Goal: Check status: Check status

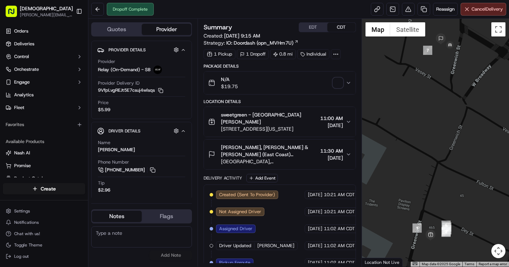
click at [332, 83] on div "N/A $19.75" at bounding box center [276, 83] width 137 height 14
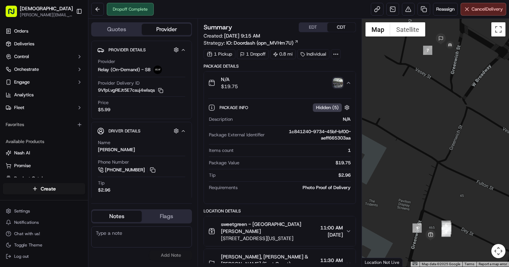
click at [336, 81] on img "button" at bounding box center [338, 83] width 10 height 10
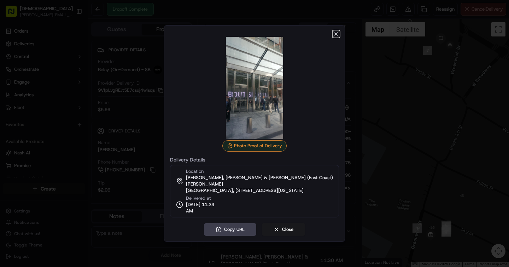
click at [337, 35] on icon "button" at bounding box center [336, 34] width 6 height 6
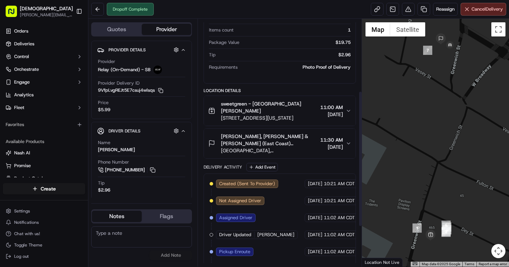
scroll to position [204, 0]
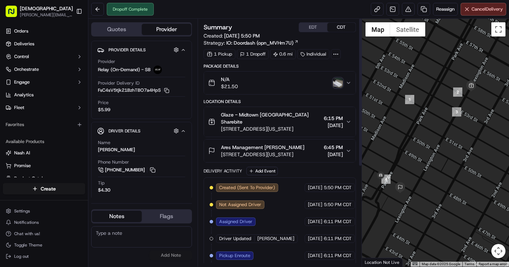
click at [336, 86] on img "button" at bounding box center [338, 83] width 10 height 10
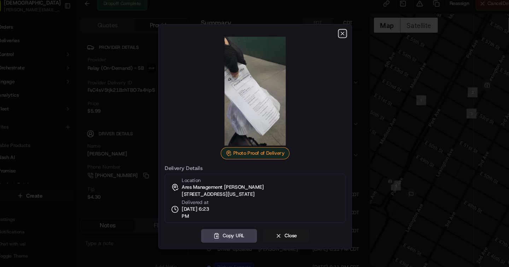
click at [339, 37] on icon "button" at bounding box center [336, 37] width 6 height 6
